Goal: Navigation & Orientation: Find specific page/section

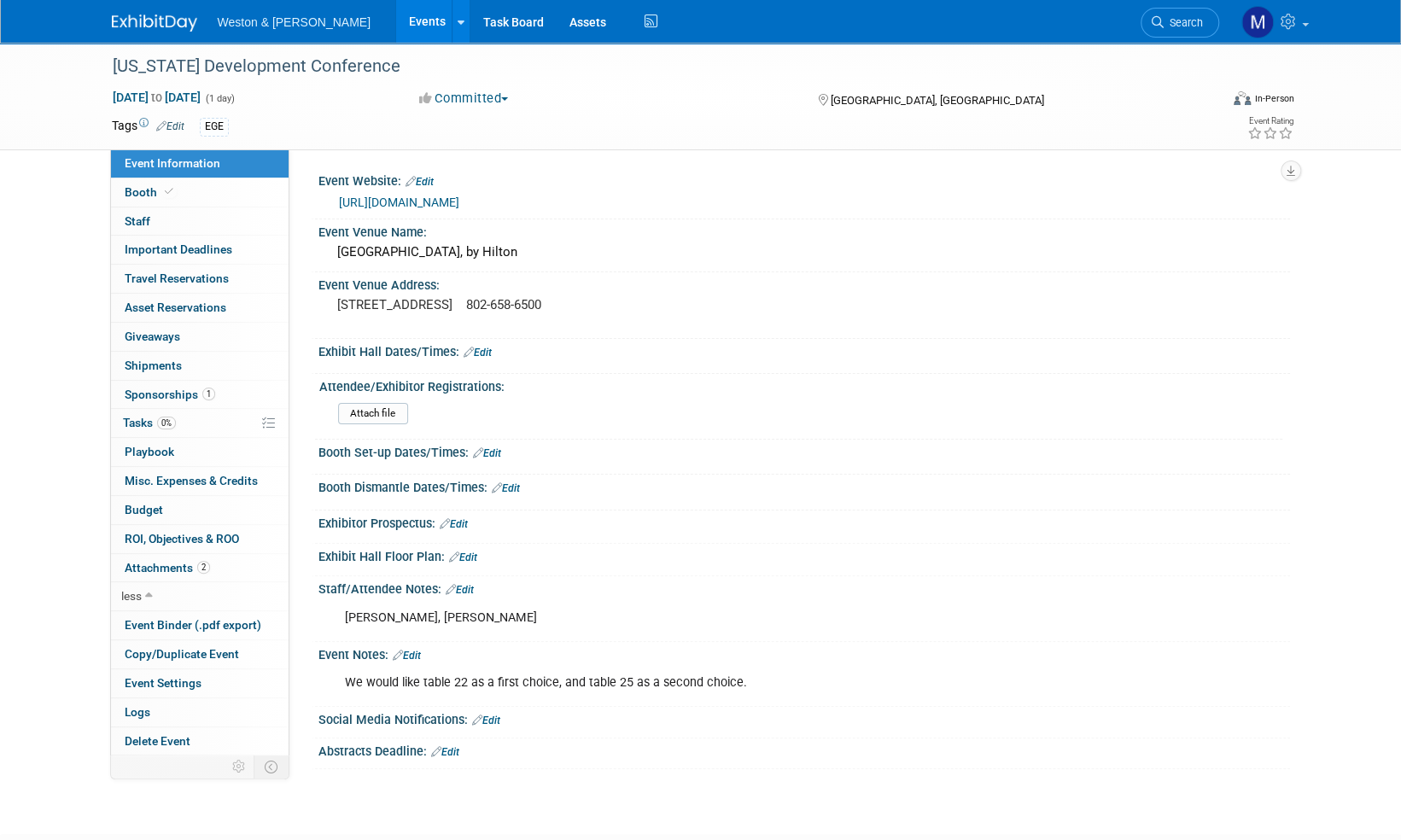
click at [136, 21] on img at bounding box center [155, 23] width 85 height 17
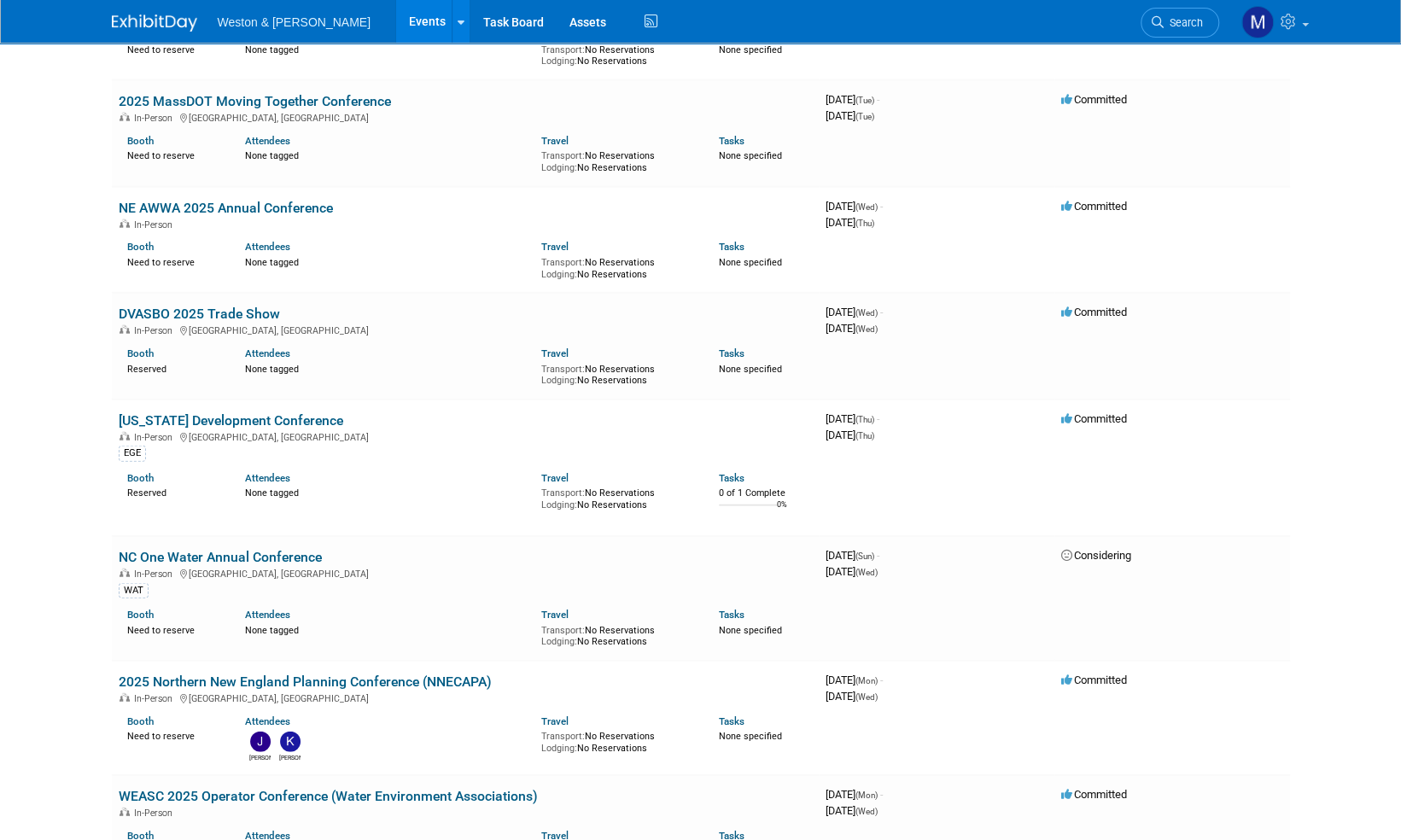
scroll to position [2561, 0]
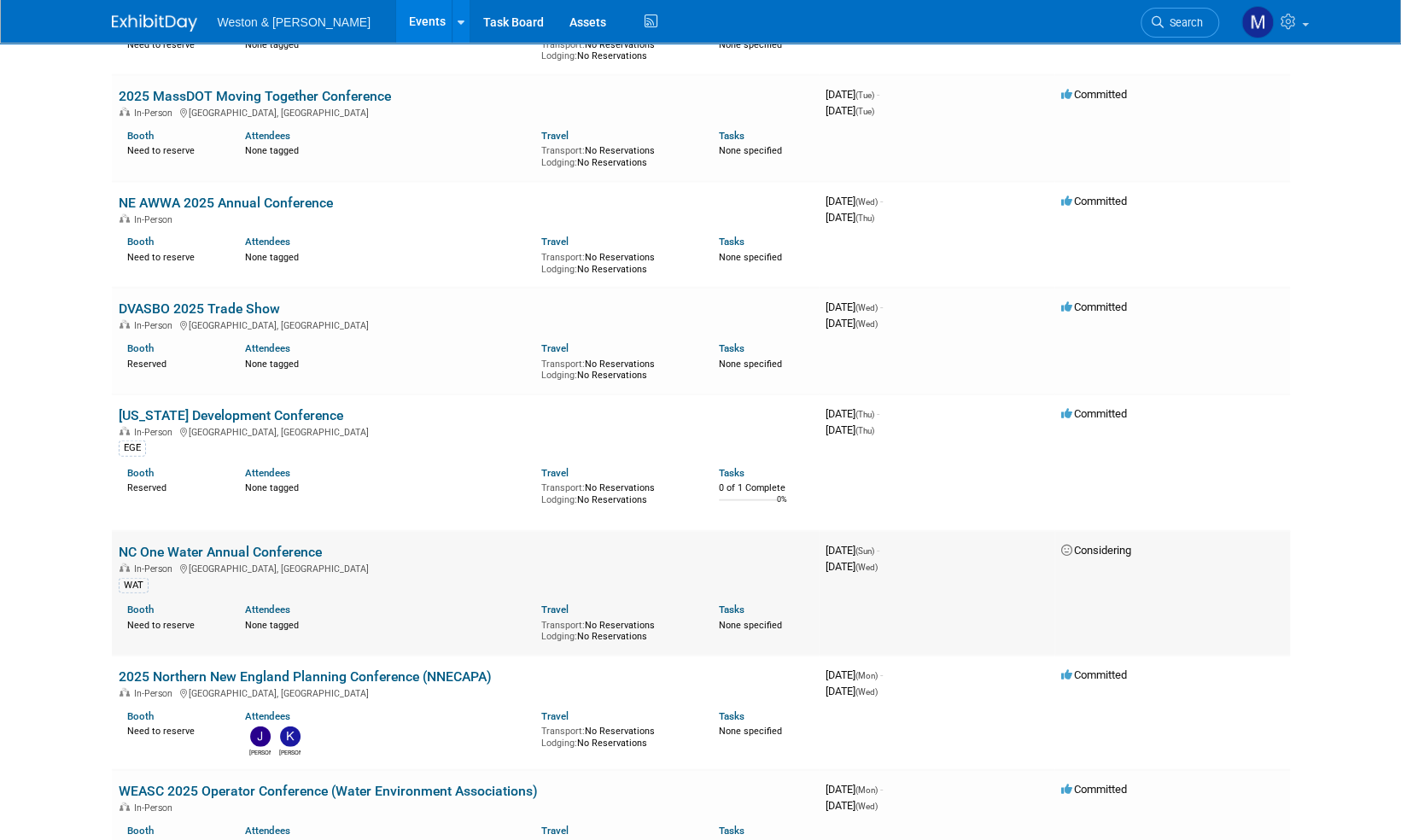
click at [273, 550] on link "NC One Water Annual Conference" at bounding box center [220, 551] width 203 height 16
